Goal: Information Seeking & Learning: Find specific fact

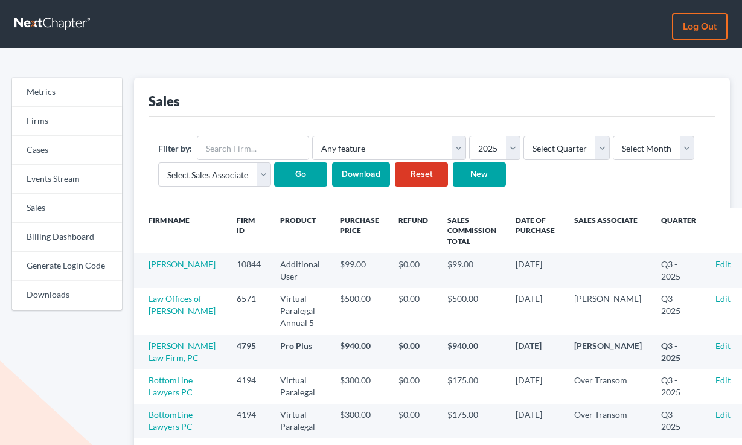
scroll to position [141, 0]
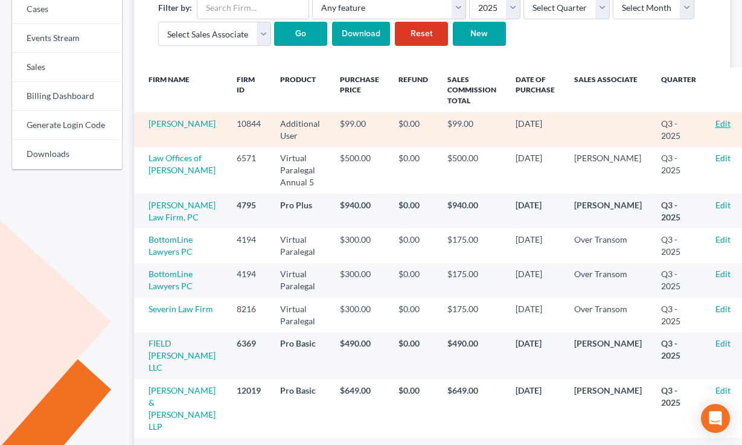
click at [715, 123] on link "Edit" at bounding box center [722, 123] width 15 height 10
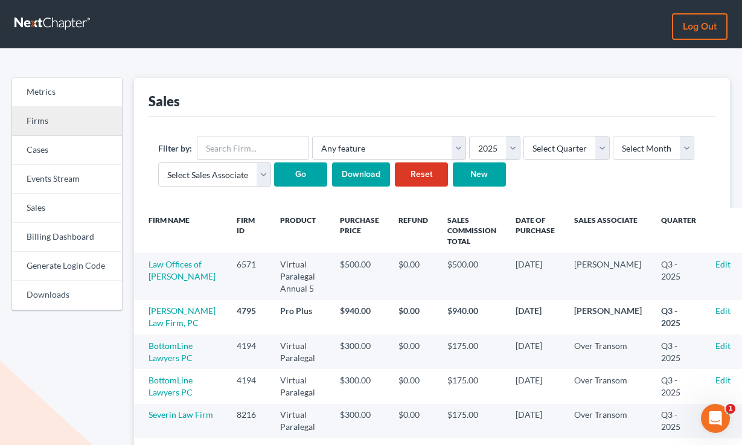
click at [54, 114] on link "Firms" at bounding box center [67, 121] width 110 height 29
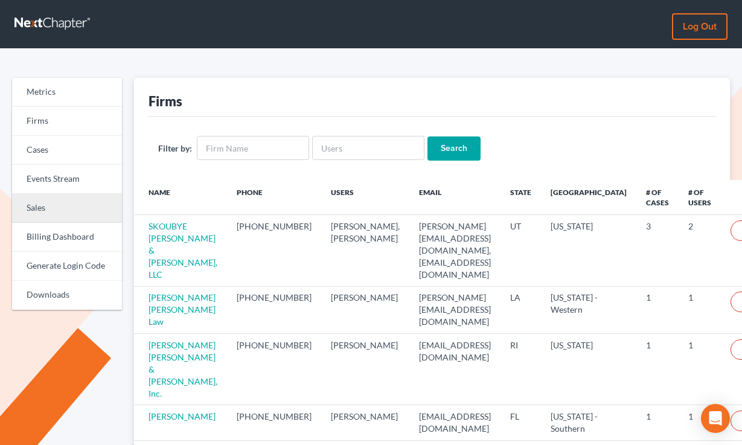
click at [71, 203] on link "Sales" at bounding box center [67, 208] width 110 height 29
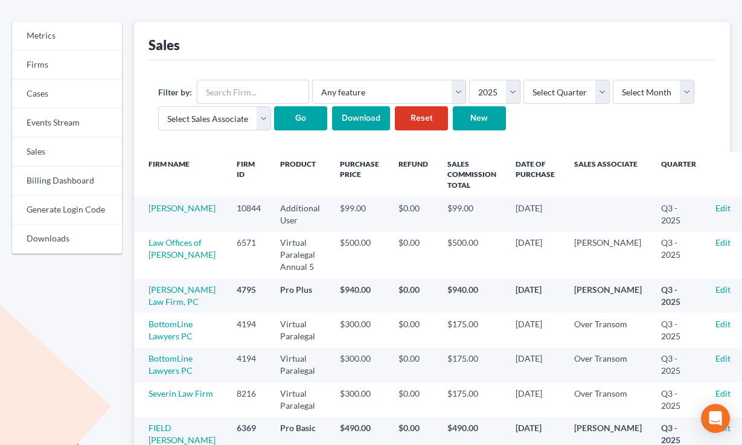
scroll to position [111, 0]
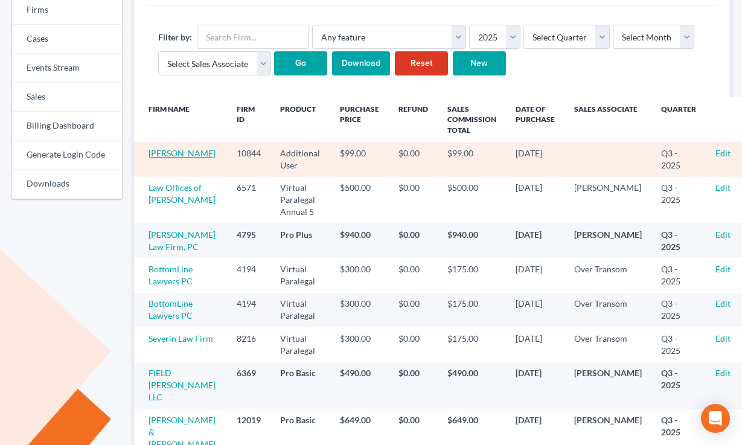
click at [176, 155] on link "[PERSON_NAME]" at bounding box center [181, 153] width 67 height 10
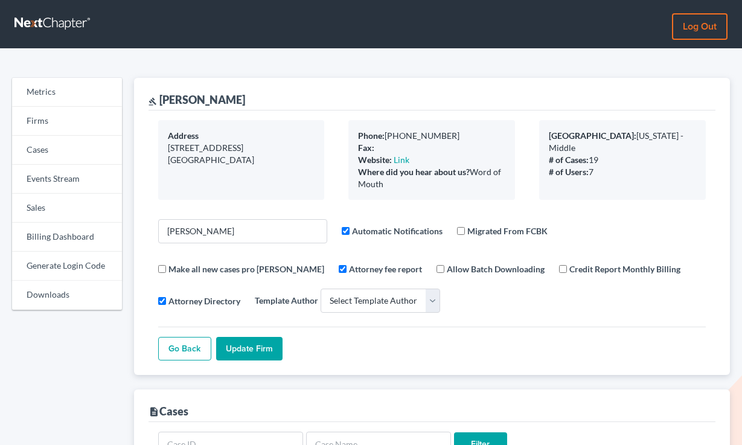
select select
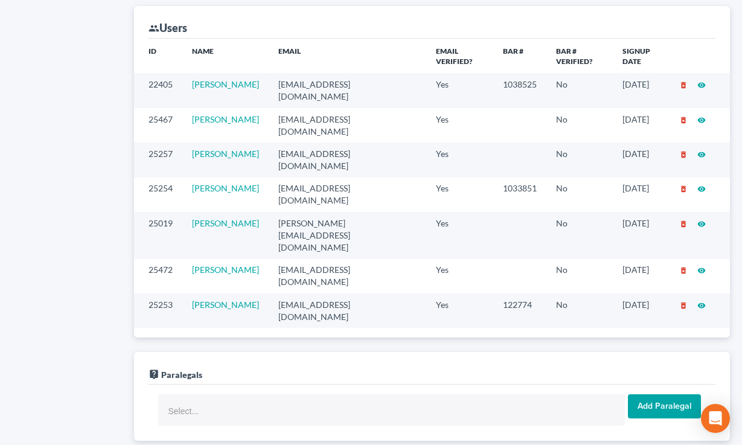
scroll to position [729, 0]
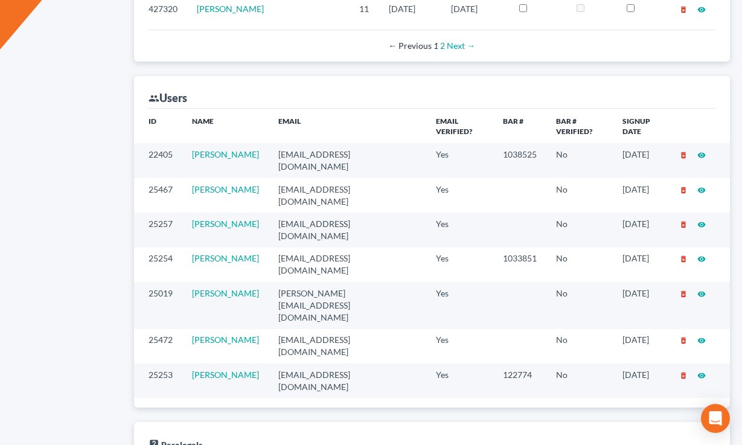
click at [312, 143] on td "[EMAIL_ADDRESS][DOMAIN_NAME]" at bounding box center [348, 160] width 158 height 34
click at [312, 143] on td "awit@jennislaw.com" at bounding box center [348, 160] width 158 height 34
copy td "awit@jennislaw.com"
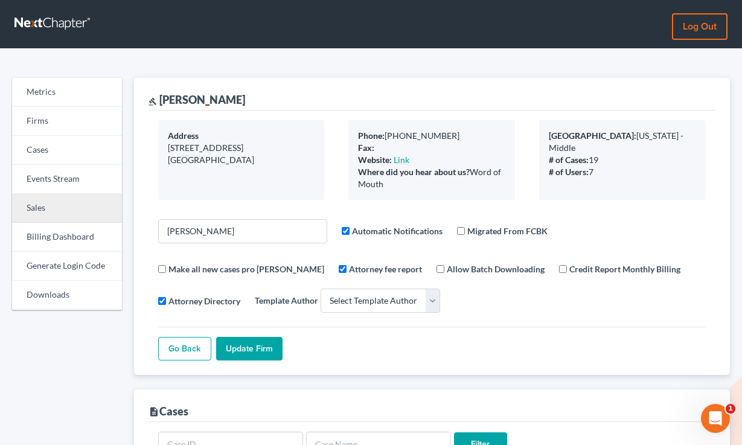
click at [62, 214] on link "Sales" at bounding box center [67, 208] width 110 height 29
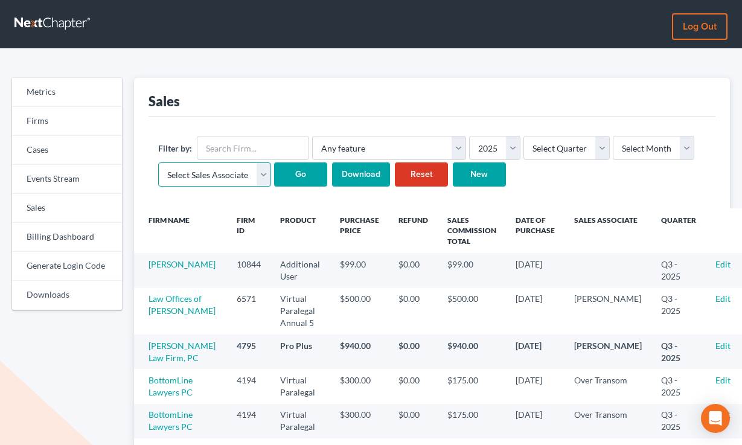
click at [224, 172] on select "Select Sales Associate Alex Seymour Over Transom Tim Shadoan" at bounding box center [214, 174] width 113 height 24
select select "7676"
click at [158, 162] on select "Select Sales Associate Alex Seymour Over Transom Tim Shadoan" at bounding box center [214, 174] width 113 height 24
click at [626, 142] on select "Select Month January February March April May June July August September Octobe…" at bounding box center [653, 148] width 81 height 24
select select "8"
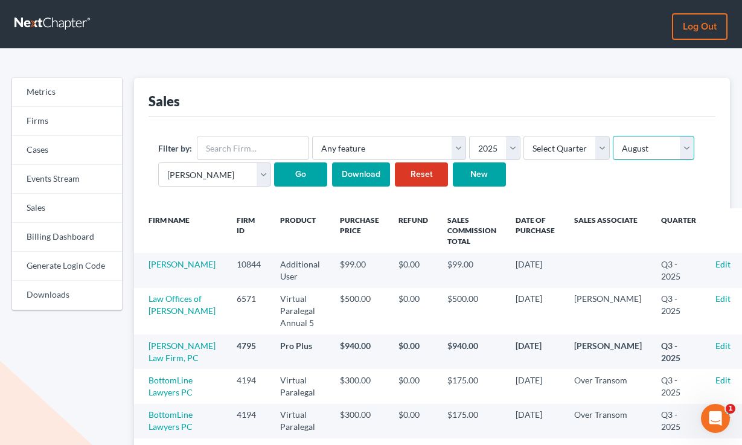
click at [613, 136] on select "Select Month January February March April May June July August September Octobe…" at bounding box center [653, 148] width 81 height 24
click at [295, 171] on input "Go" at bounding box center [300, 174] width 53 height 24
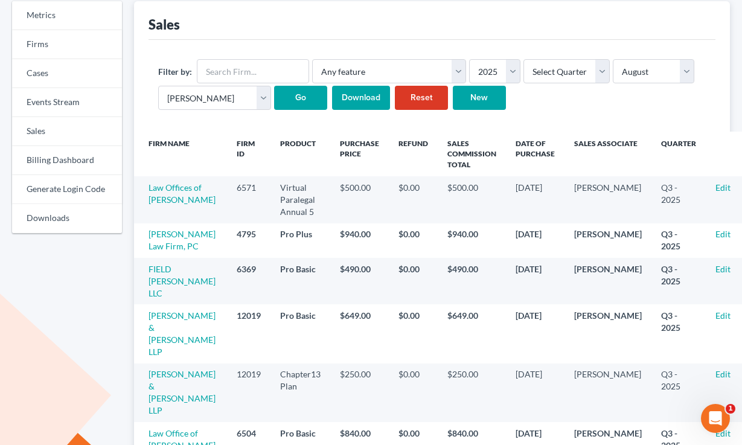
click at [354, 96] on input "Download" at bounding box center [361, 98] width 58 height 24
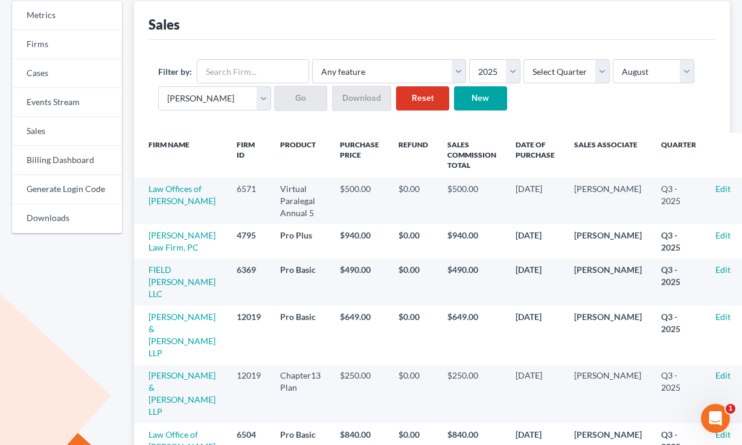
scroll to position [77, 0]
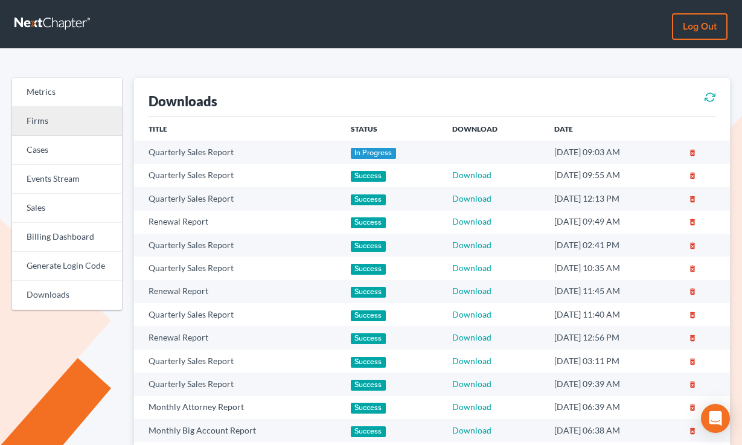
click at [60, 118] on link "Firms" at bounding box center [67, 121] width 110 height 29
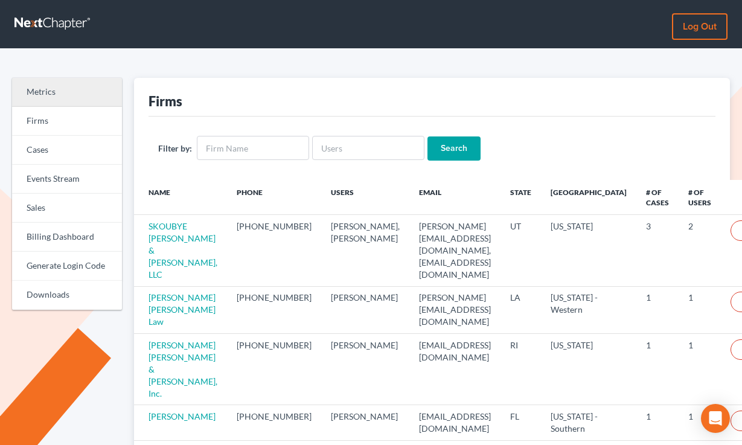
click at [57, 98] on link "Metrics" at bounding box center [67, 92] width 110 height 29
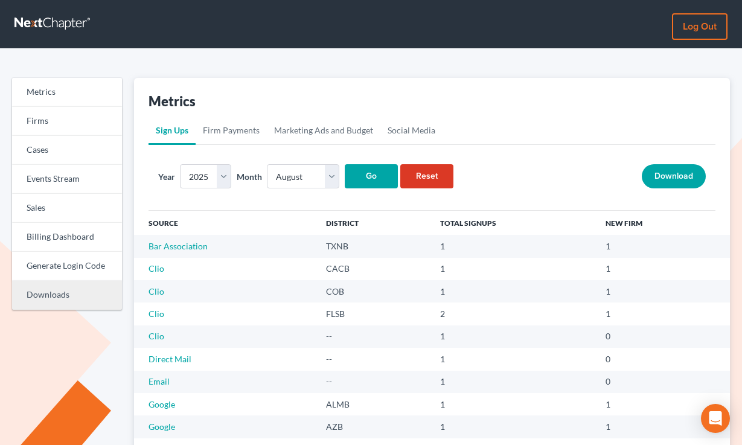
click at [62, 296] on link "Downloads" at bounding box center [67, 295] width 110 height 29
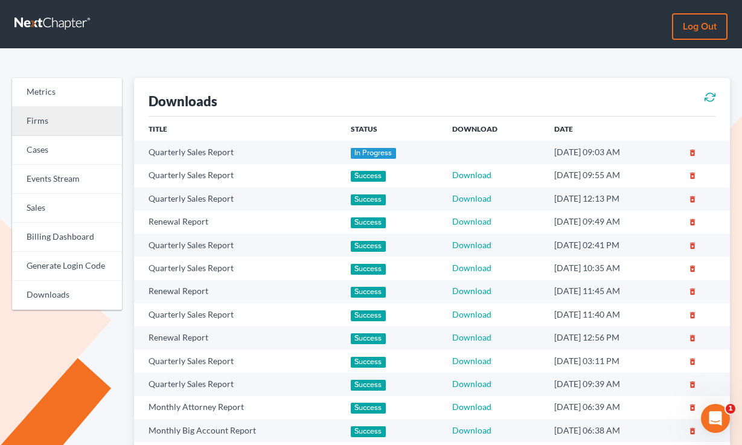
click at [53, 112] on link "Firms" at bounding box center [67, 121] width 110 height 29
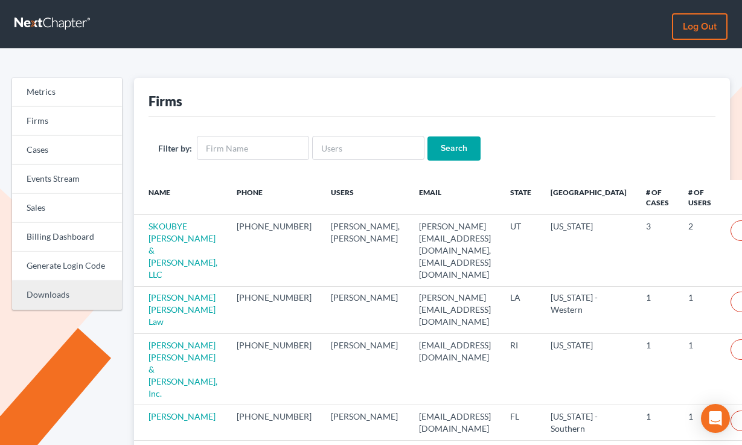
click at [47, 294] on link "Downloads" at bounding box center [67, 295] width 110 height 29
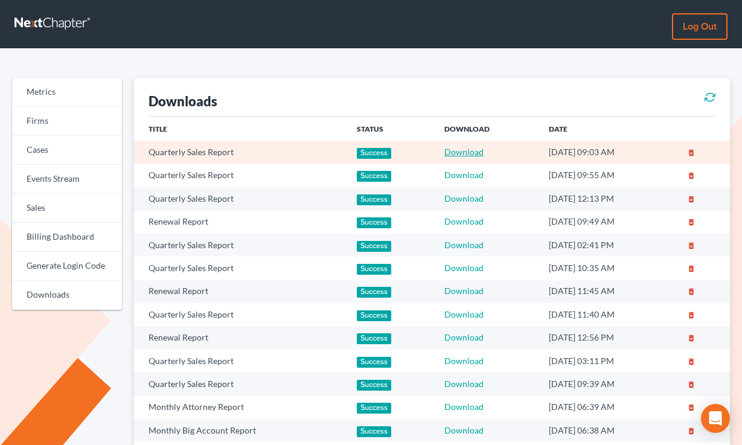
click at [449, 150] on link "Download" at bounding box center [463, 152] width 39 height 10
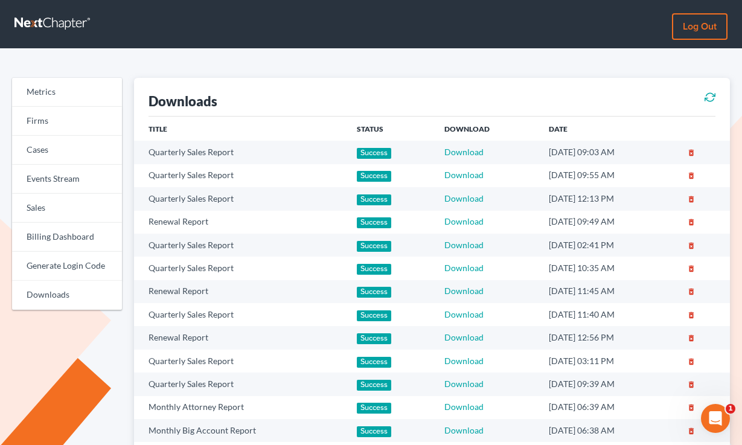
scroll to position [1, 0]
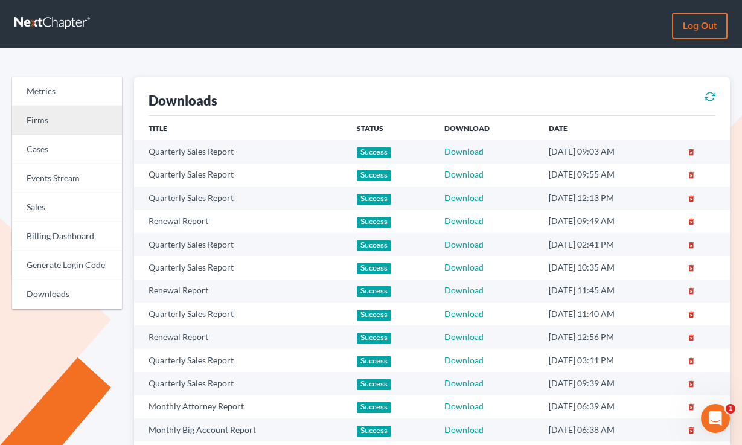
click at [30, 113] on link "Firms" at bounding box center [67, 120] width 110 height 29
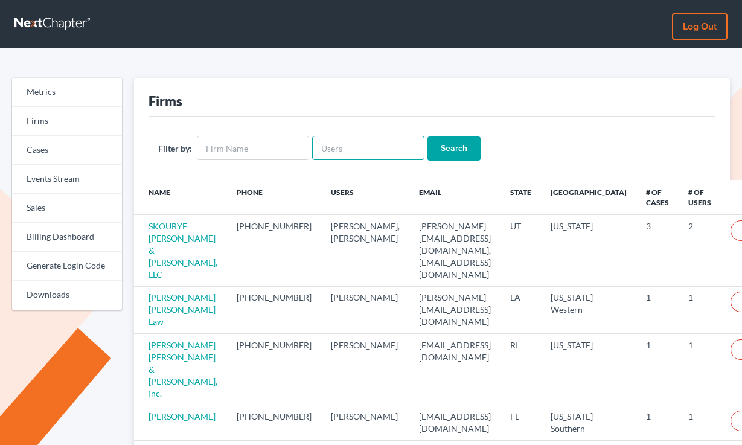
click at [345, 147] on input "text" at bounding box center [368, 148] width 112 height 24
paste input "[EMAIL_ADDRESS][DOMAIN_NAME]"
type input "[EMAIL_ADDRESS][DOMAIN_NAME]"
click at [427, 136] on input "Search" at bounding box center [453, 148] width 53 height 24
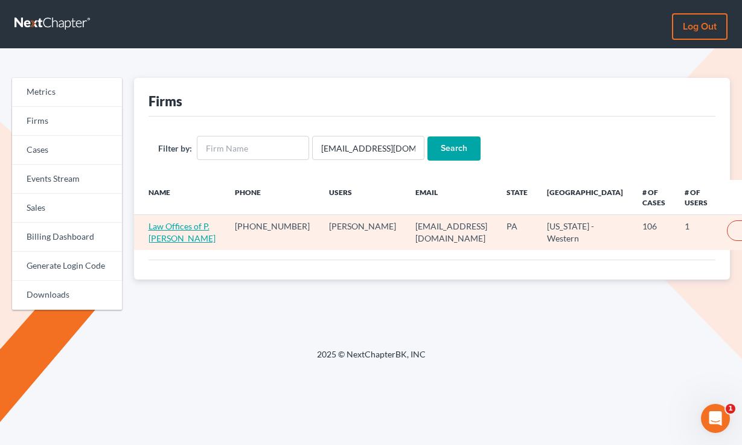
click at [166, 238] on link "Law Offices of P. [PERSON_NAME]" at bounding box center [181, 232] width 67 height 22
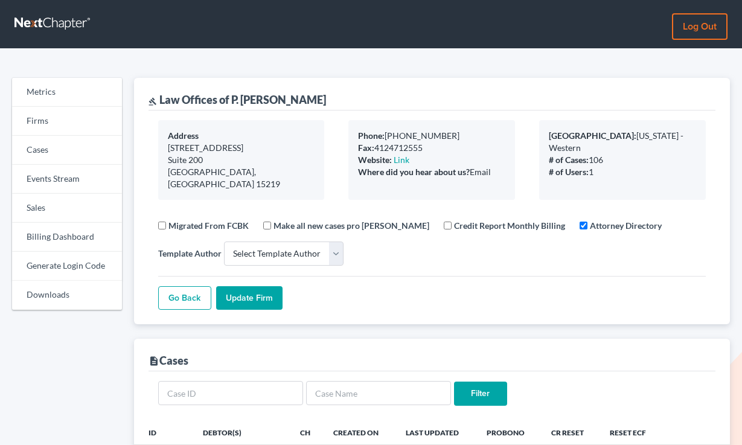
select select
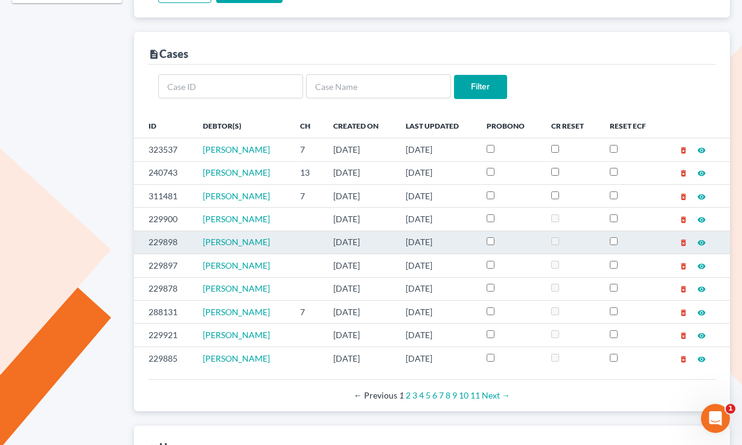
scroll to position [46, 0]
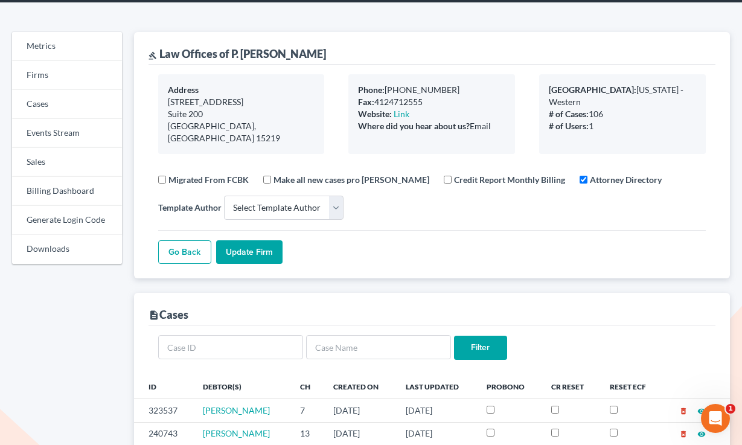
click at [290, 49] on div "gavel Law Offices of P. [PERSON_NAME]" at bounding box center [236, 53] width 177 height 14
drag, startPoint x: 298, startPoint y: 51, endPoint x: 310, endPoint y: 49, distance: 12.1
click at [298, 51] on div "gavel Law Offices of P. [PERSON_NAME]" at bounding box center [236, 53] width 177 height 14
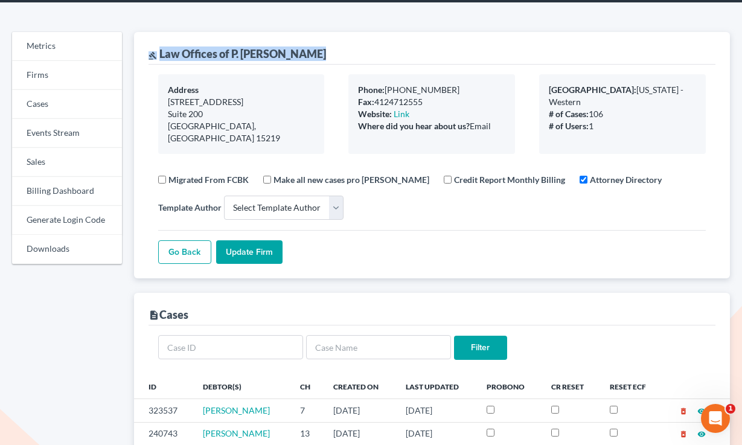
drag, startPoint x: 311, startPoint y: 50, endPoint x: 298, endPoint y: 51, distance: 13.3
click at [298, 51] on div "gavel Law Offices of P. [PERSON_NAME]" at bounding box center [236, 53] width 177 height 14
click at [324, 53] on div "gavel Law Offices of P. [PERSON_NAME]" at bounding box center [431, 48] width 567 height 33
drag, startPoint x: 304, startPoint y: 53, endPoint x: 159, endPoint y: 53, distance: 144.3
click at [159, 54] on div "gavel Law Offices of P. William Bercik" at bounding box center [431, 48] width 567 height 33
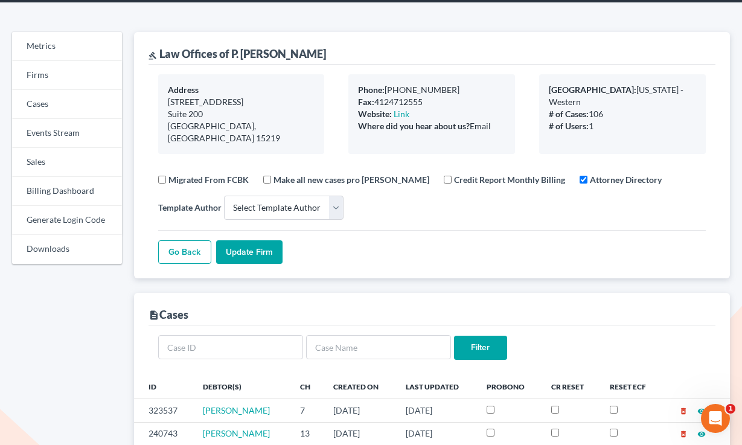
copy div "Law Offices of P. William Bercik"
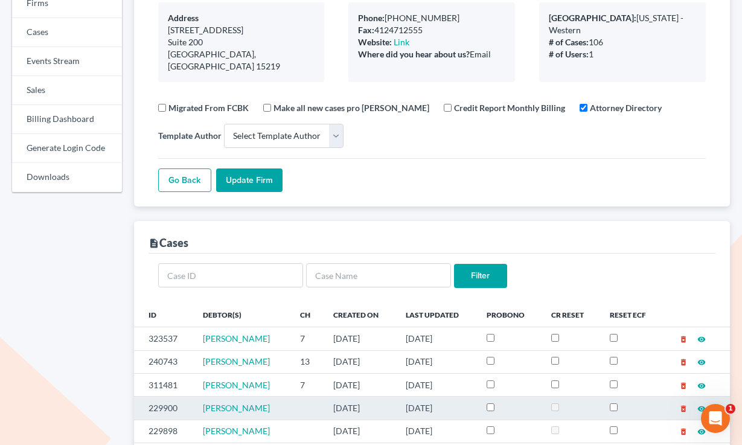
scroll to position [0, 0]
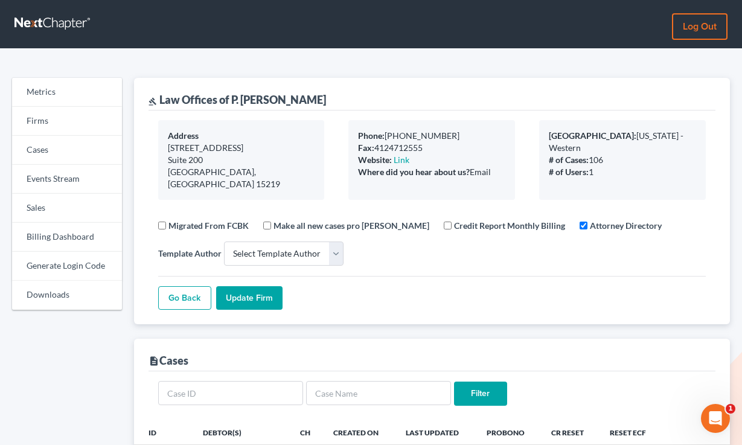
drag, startPoint x: 585, startPoint y: 147, endPoint x: 617, endPoint y: 138, distance: 32.8
click at [614, 138] on div "Primary District: Pennsylvania - Western" at bounding box center [622, 142] width 147 height 24
click at [643, 154] on div "# of Cases: 106" at bounding box center [622, 160] width 147 height 12
click at [39, 113] on link "Firms" at bounding box center [67, 121] width 110 height 29
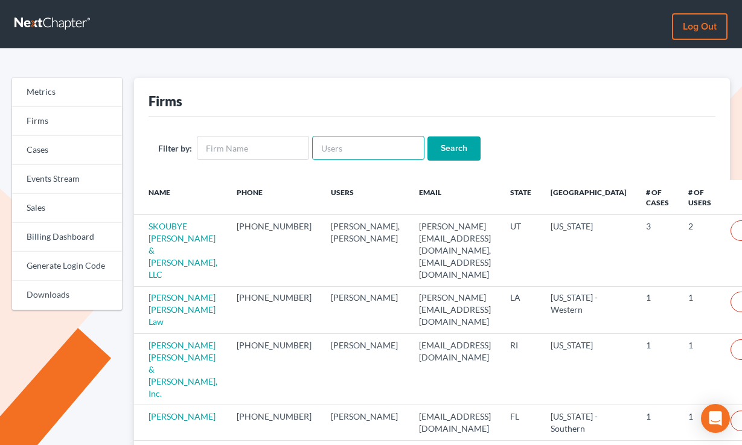
click at [350, 145] on input "text" at bounding box center [368, 148] width 112 height 24
paste input "grant.geckeler@gmail.com"
type input "grant.geckeler@gmail.com"
click at [427, 136] on input "Search" at bounding box center [453, 148] width 53 height 24
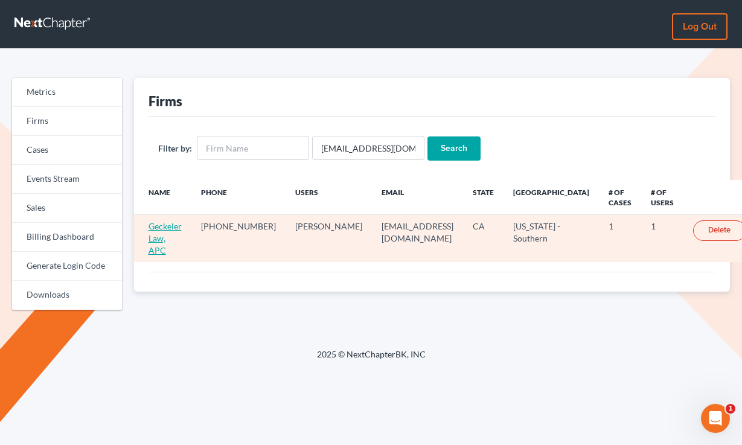
click at [174, 234] on link "Geckeler Law, APC" at bounding box center [164, 238] width 33 height 34
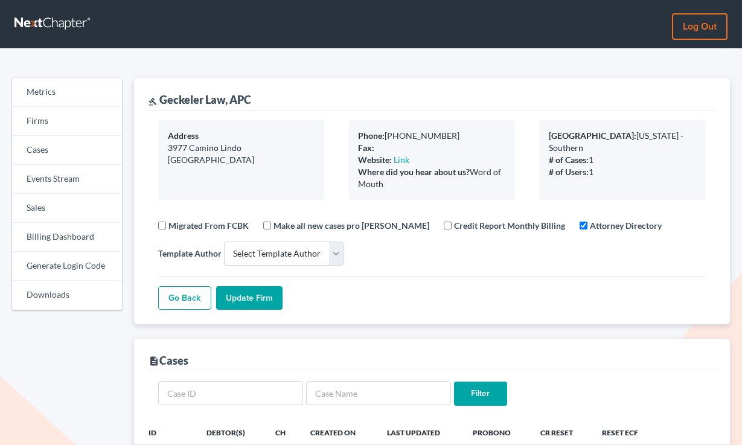
select select
click at [215, 99] on div "gavel Geckeler Law, APC" at bounding box center [199, 99] width 103 height 14
drag, startPoint x: 215, startPoint y: 99, endPoint x: 225, endPoint y: 101, distance: 9.8
click at [215, 99] on div "gavel Geckeler Law, APC" at bounding box center [199, 99] width 103 height 14
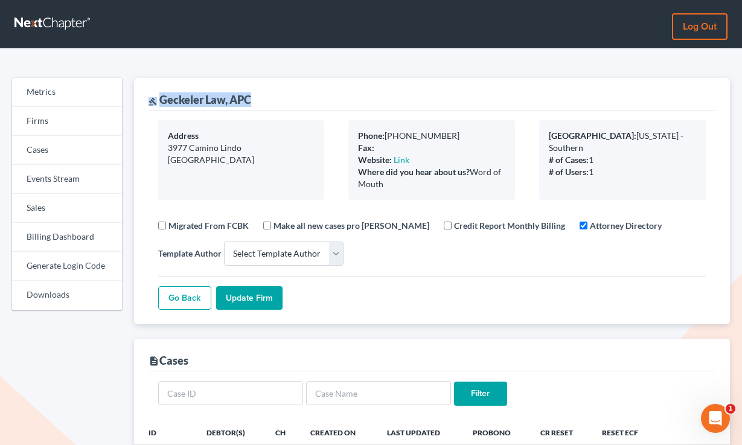
click at [234, 104] on div "gavel Geckeler Law, APC" at bounding box center [199, 99] width 103 height 14
click at [257, 99] on div "gavel Geckeler Law, APC" at bounding box center [431, 94] width 567 height 33
drag, startPoint x: 244, startPoint y: 98, endPoint x: 161, endPoint y: 101, distance: 83.9
click at [162, 101] on div "gavel Geckeler Law, APC" at bounding box center [431, 94] width 567 height 33
copy div "Geckeler Law, APC"
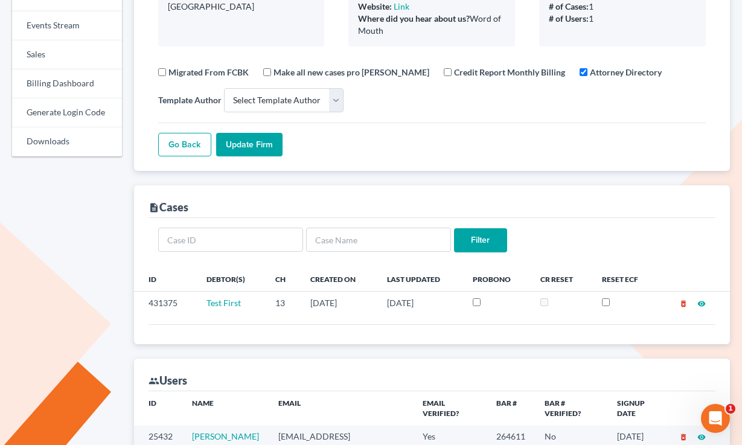
scroll to position [336, 0]
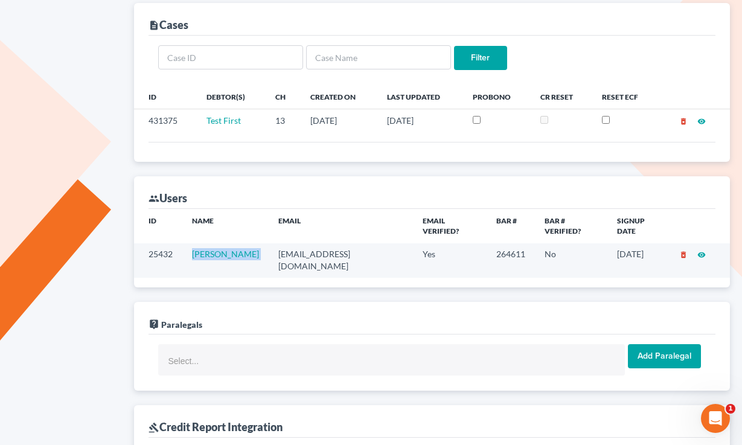
drag, startPoint x: 262, startPoint y: 244, endPoint x: 193, endPoint y: 244, distance: 69.4
click at [193, 244] on tr "25432 Grant Geckeler grant.geckeler@gmail.com Yes 264611 No 08/08/2025 delete_f…" at bounding box center [432, 260] width 596 height 34
copy link "Grant Geckeler"
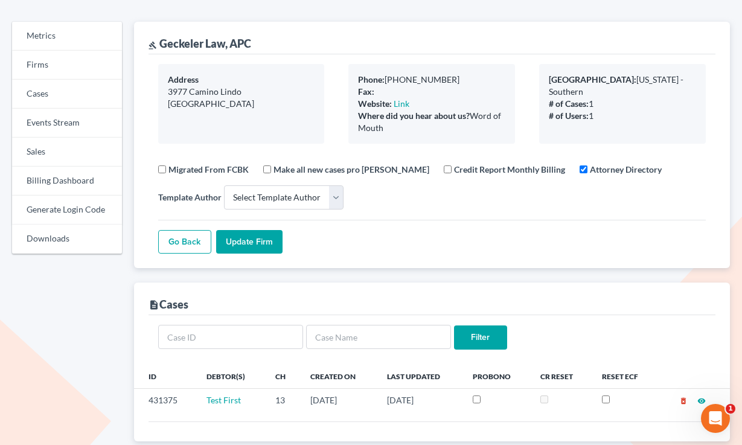
scroll to position [0, 0]
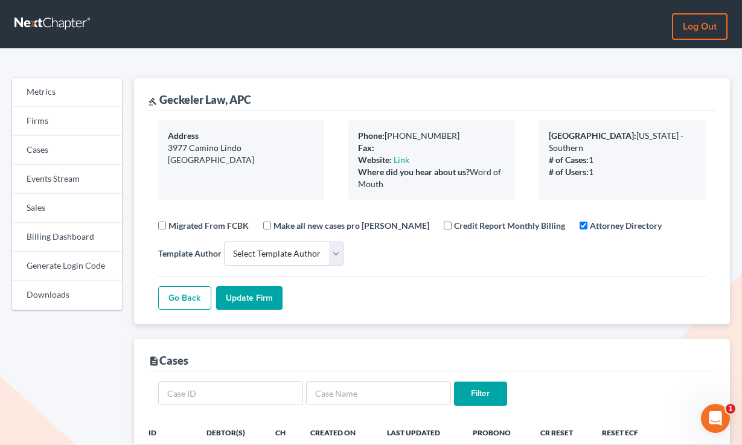
click at [708, 21] on link "Log out" at bounding box center [700, 26] width 56 height 27
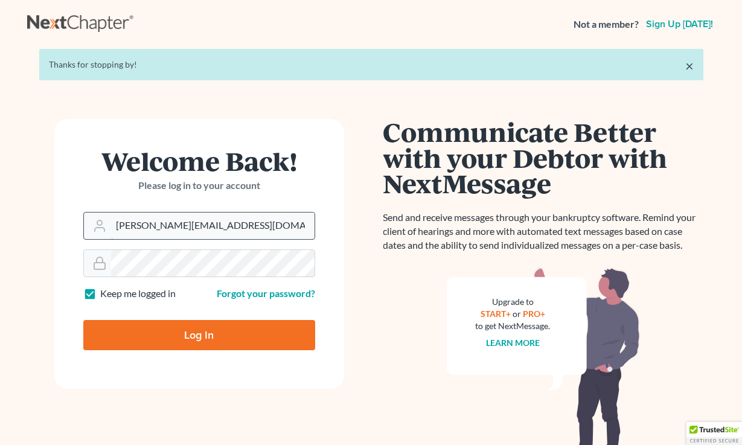
click at [182, 217] on input "[PERSON_NAME][EMAIL_ADDRESS][DOMAIN_NAME]" at bounding box center [212, 225] width 203 height 27
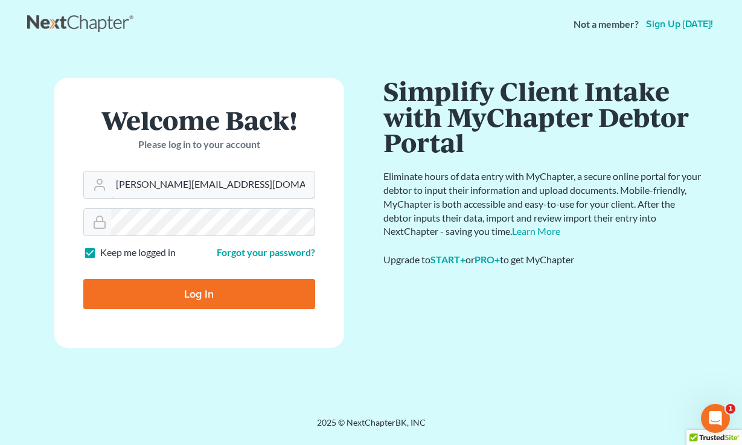
type input "[EMAIL_ADDRESS][DOMAIN_NAME]"
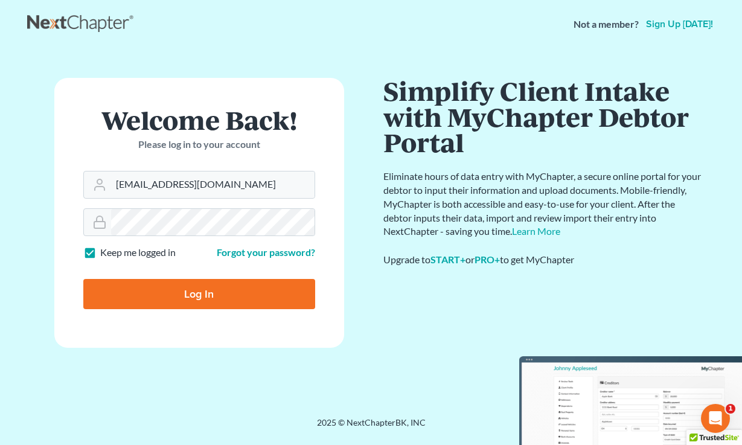
click at [177, 298] on input "Log In" at bounding box center [199, 294] width 232 height 30
type input "Thinking..."
